Goal: Task Accomplishment & Management: Use online tool/utility

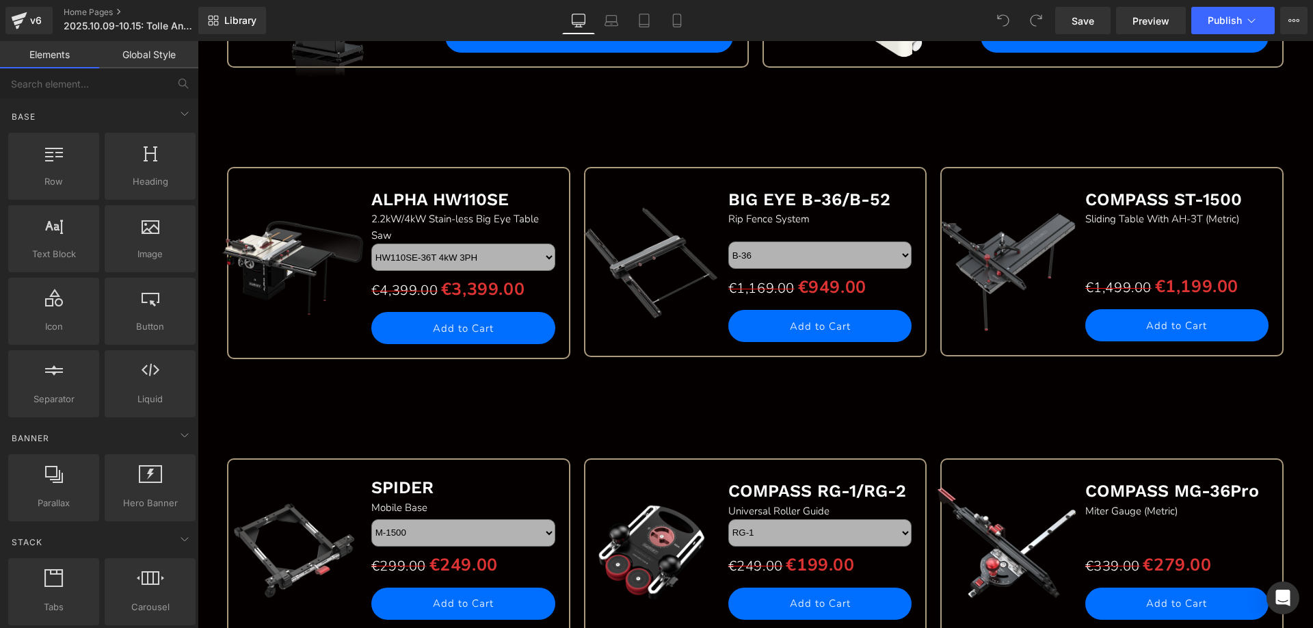
scroll to position [1572, 0]
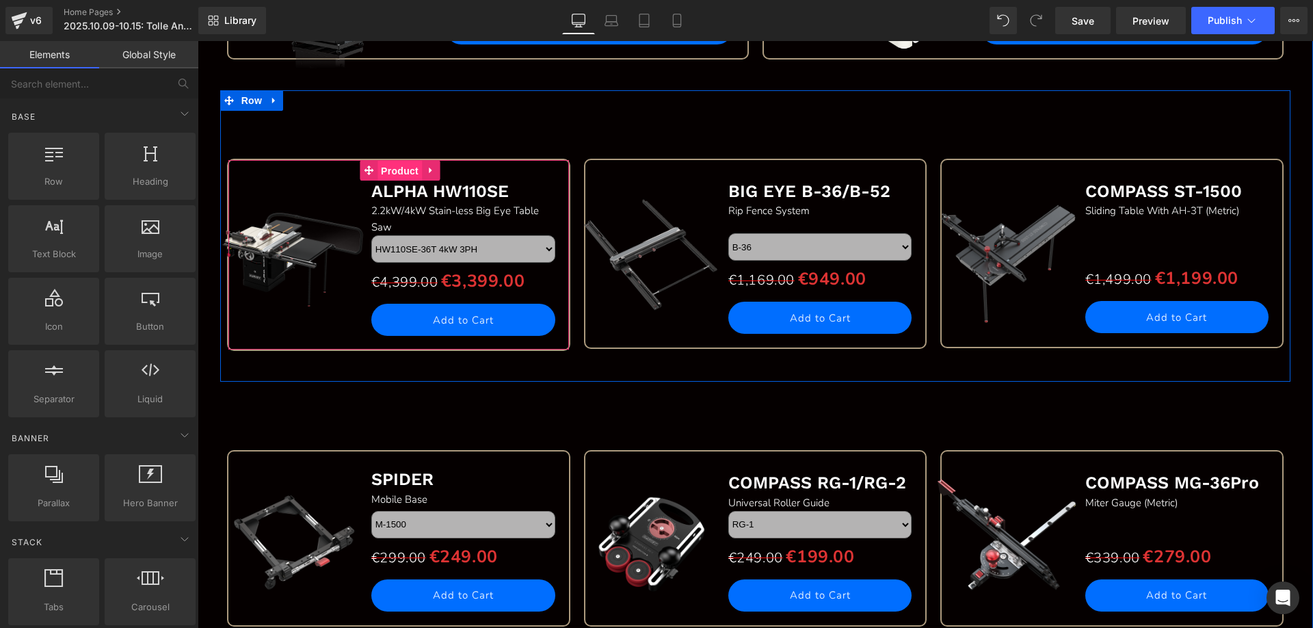
click at [390, 172] on span "Product" at bounding box center [399, 171] width 44 height 21
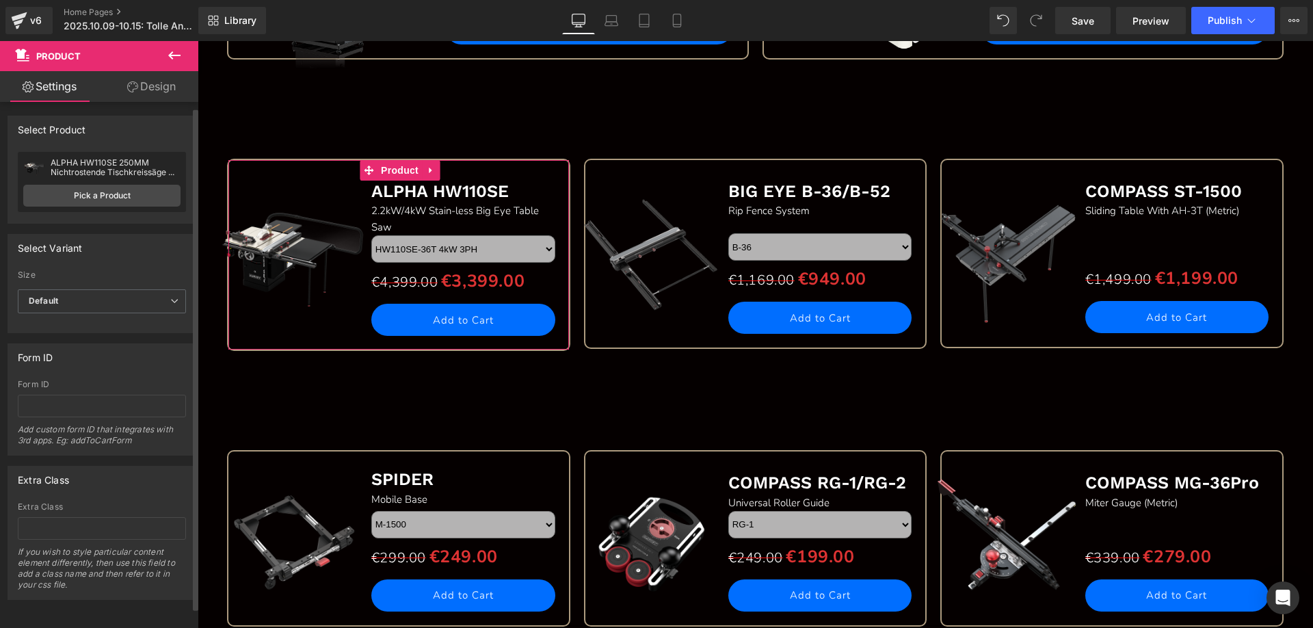
scroll to position [0, 0]
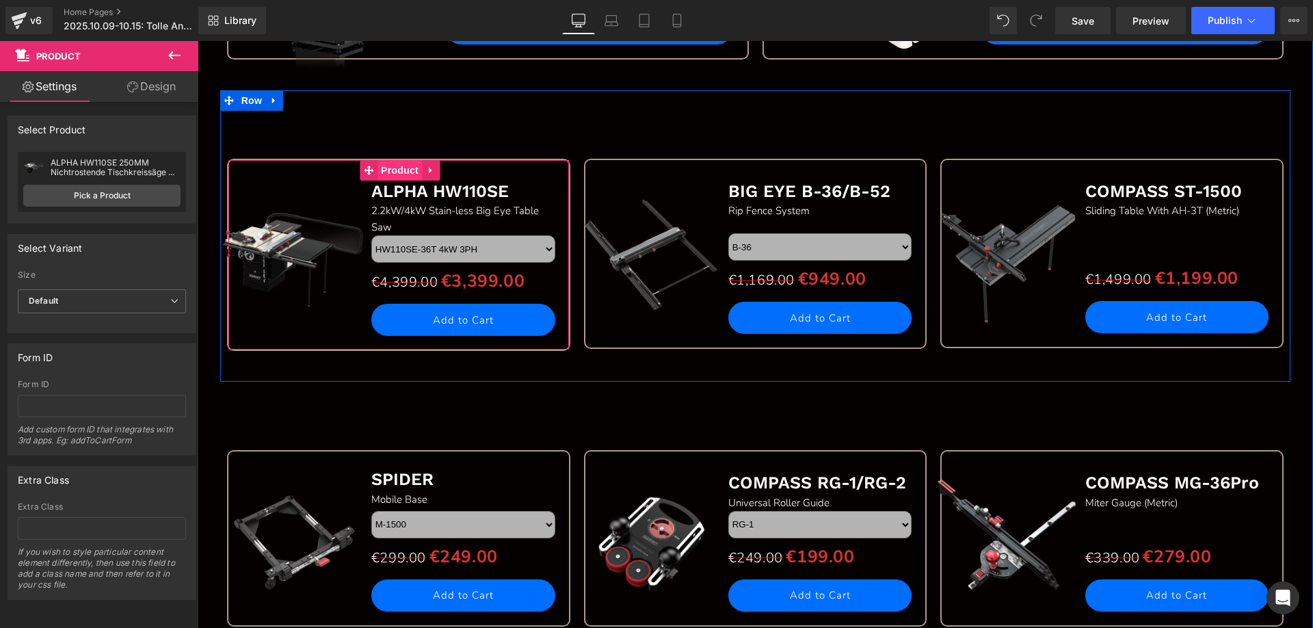
click at [401, 176] on span "Product" at bounding box center [399, 170] width 44 height 21
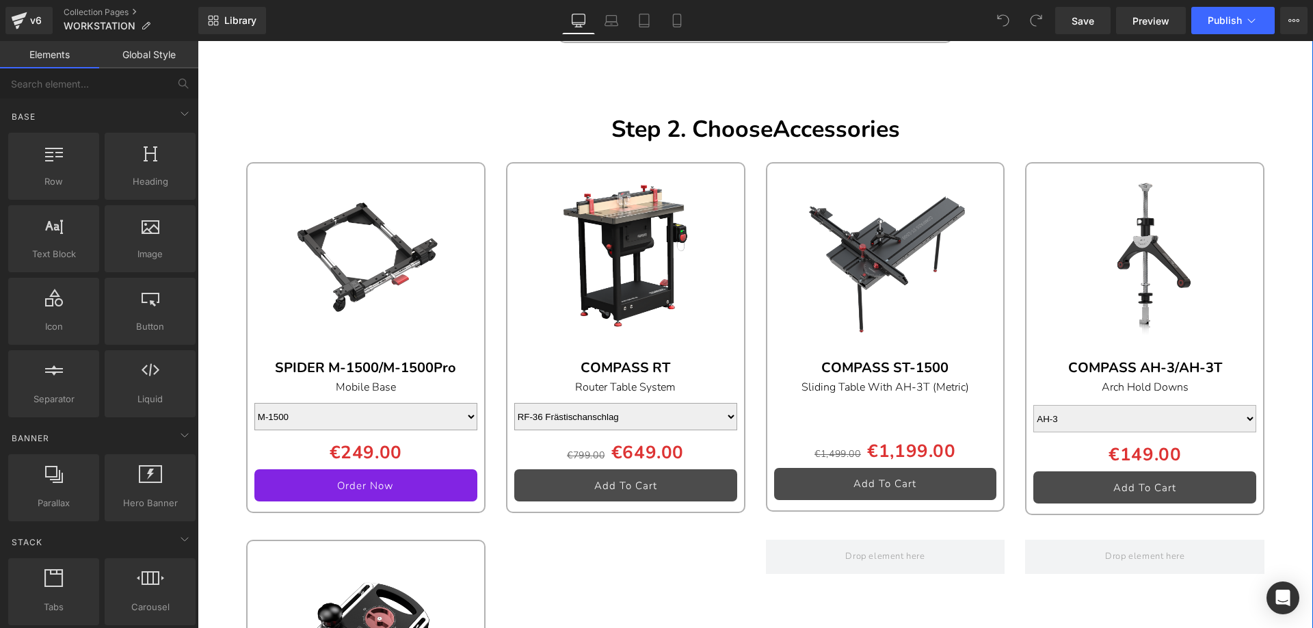
scroll to position [2188, 0]
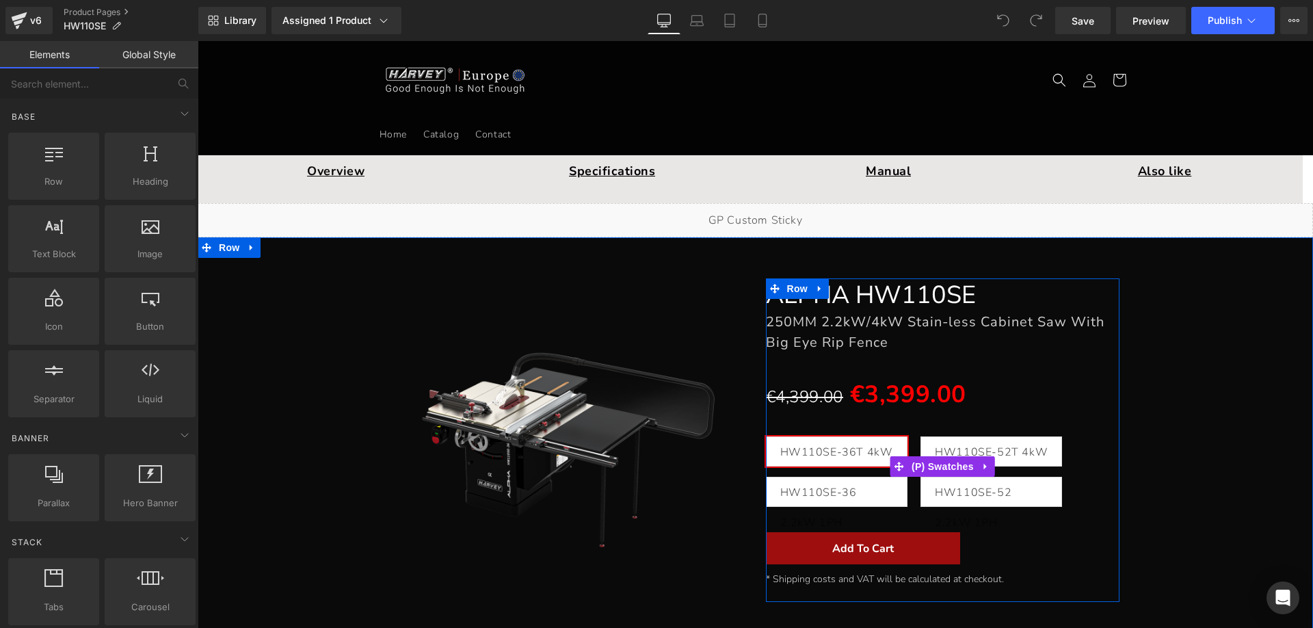
click at [848, 493] on span "HW110SE-36 2.2kW 1PH" at bounding box center [836, 491] width 113 height 29
click at [960, 490] on span "HW110SE-52 2.2kW 1PH" at bounding box center [991, 491] width 113 height 29
click at [967, 444] on span "HW110SE-52T 4kW 3PH" at bounding box center [991, 451] width 113 height 29
click at [846, 455] on span "HW110SE-36T 4kW 3PH" at bounding box center [836, 451] width 113 height 29
click at [829, 479] on span "HW110SE-36 2.2kW 1PH" at bounding box center [836, 491] width 113 height 29
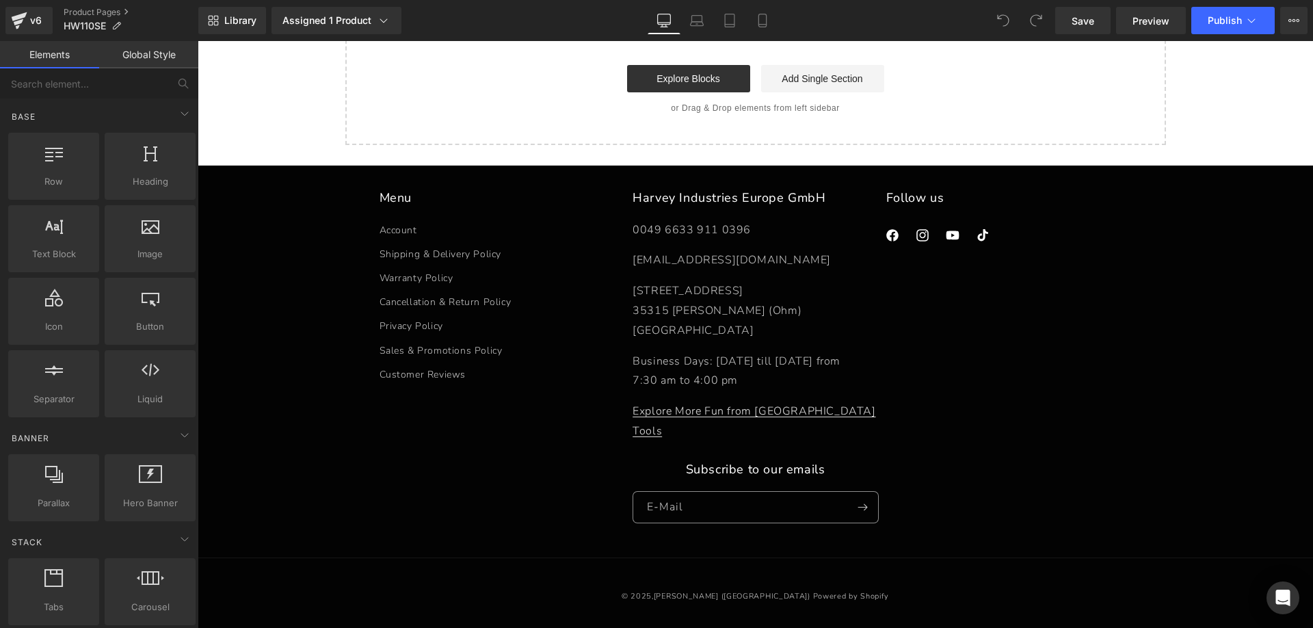
scroll to position [31411, 0]
